Goal: Information Seeking & Learning: Learn about a topic

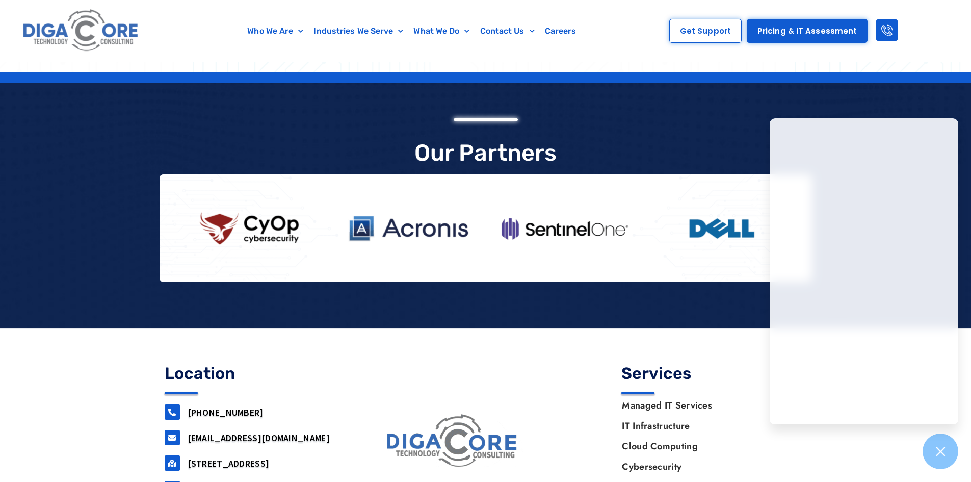
scroll to position [1754, 0]
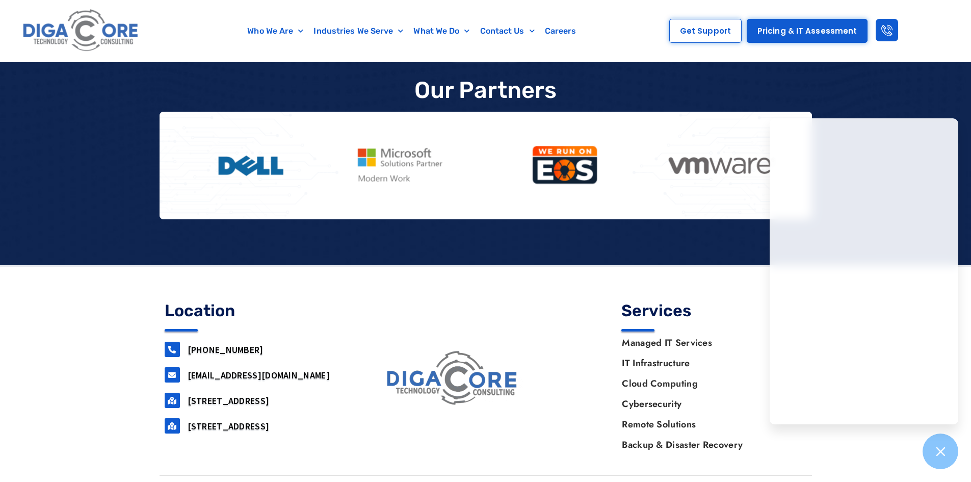
click at [869, 104] on div at bounding box center [485, 142] width 971 height 245
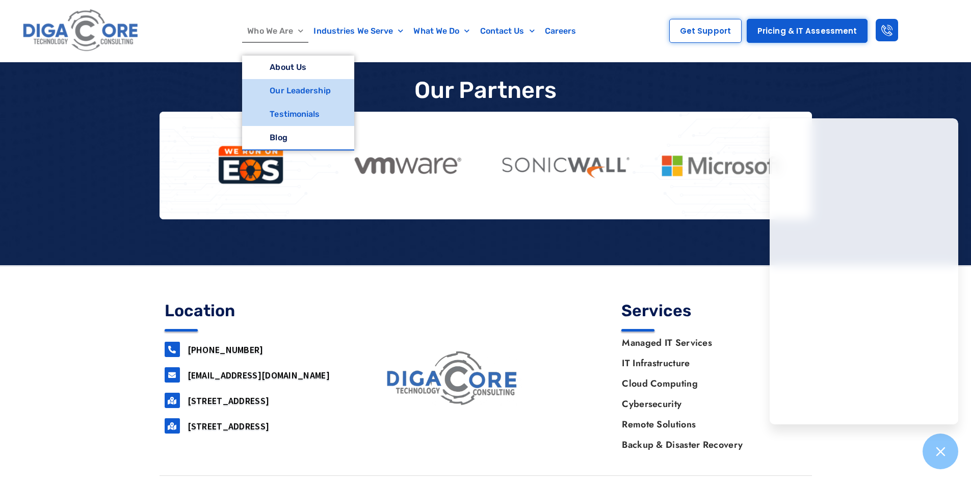
click at [295, 115] on link "Testimonials" at bounding box center [298, 113] width 112 height 23
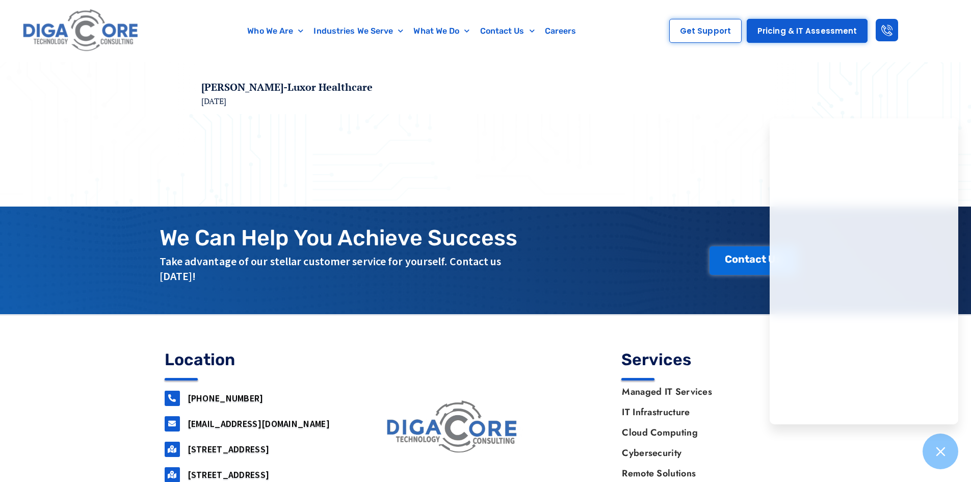
scroll to position [289, 0]
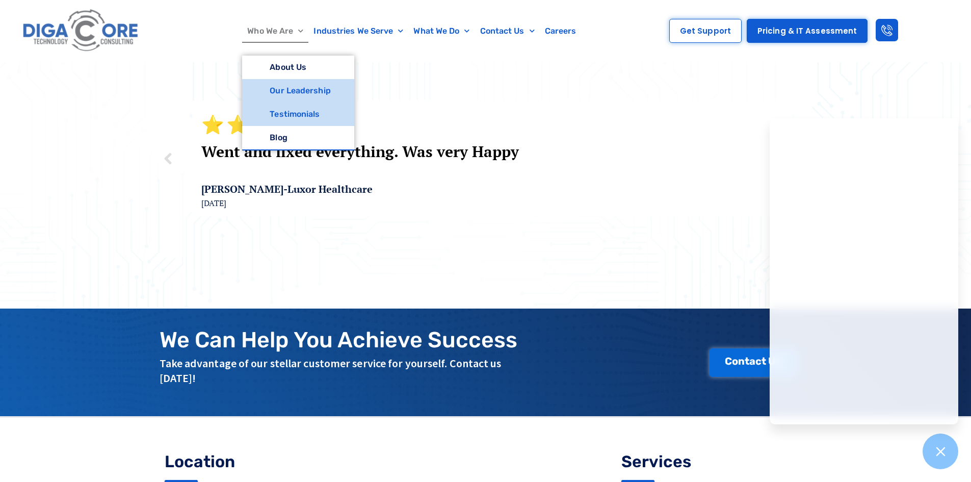
click at [288, 85] on link "Our Leadership" at bounding box center [298, 90] width 112 height 23
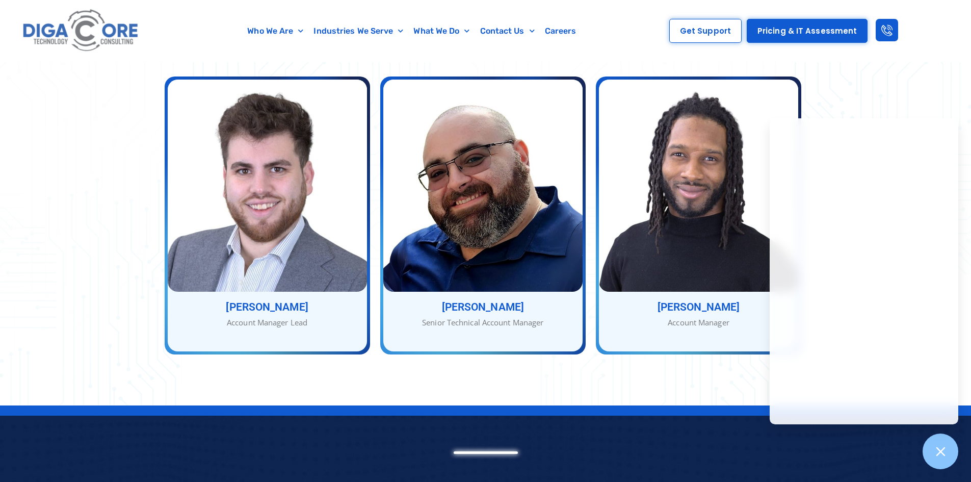
scroll to position [1377, 0]
